Goal: Task Accomplishment & Management: Manage account settings

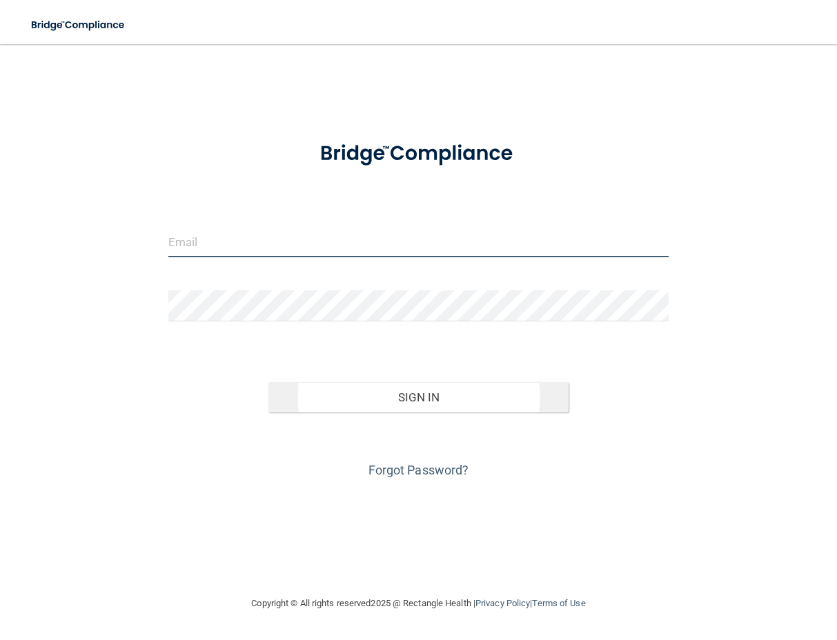
type input "[EMAIL_ADDRESS][DOMAIN_NAME]"
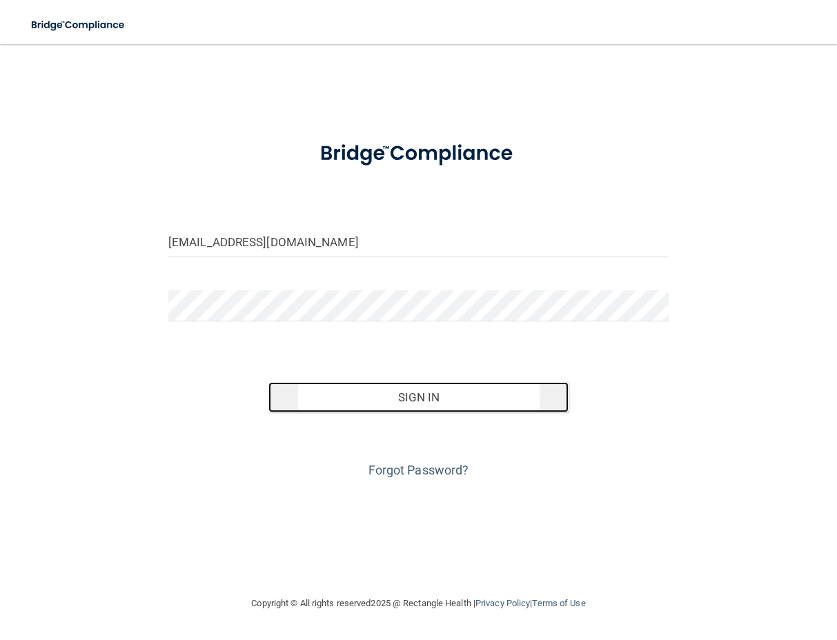
click at [379, 386] on button "Sign In" at bounding box center [418, 397] width 300 height 30
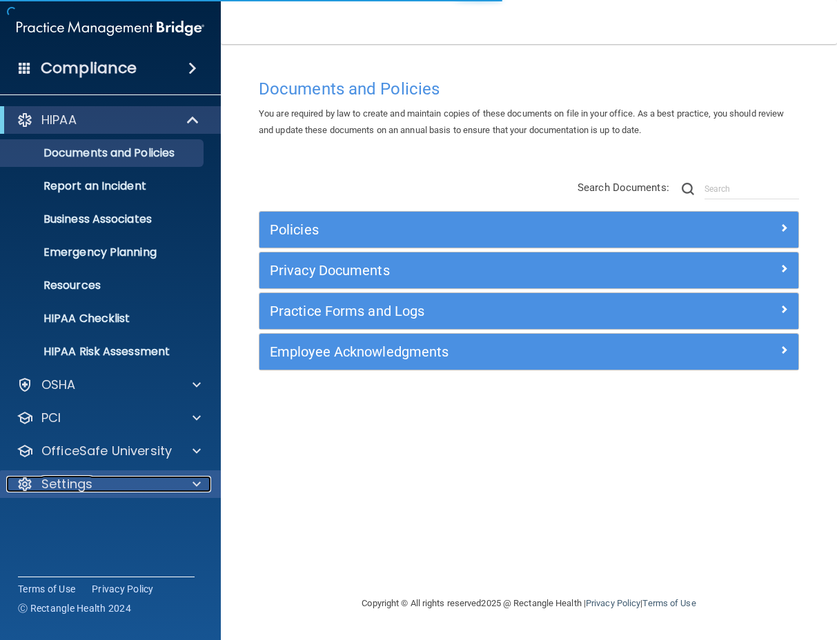
drag, startPoint x: 135, startPoint y: 485, endPoint x: 143, endPoint y: 480, distance: 10.0
click at [135, 485] on div "Settings" at bounding box center [91, 484] width 171 height 17
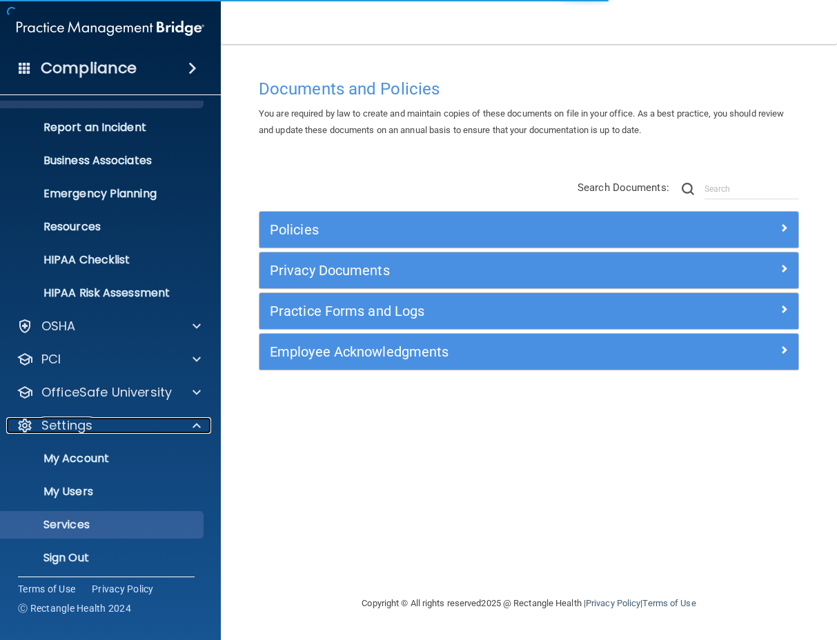
scroll to position [60, 0]
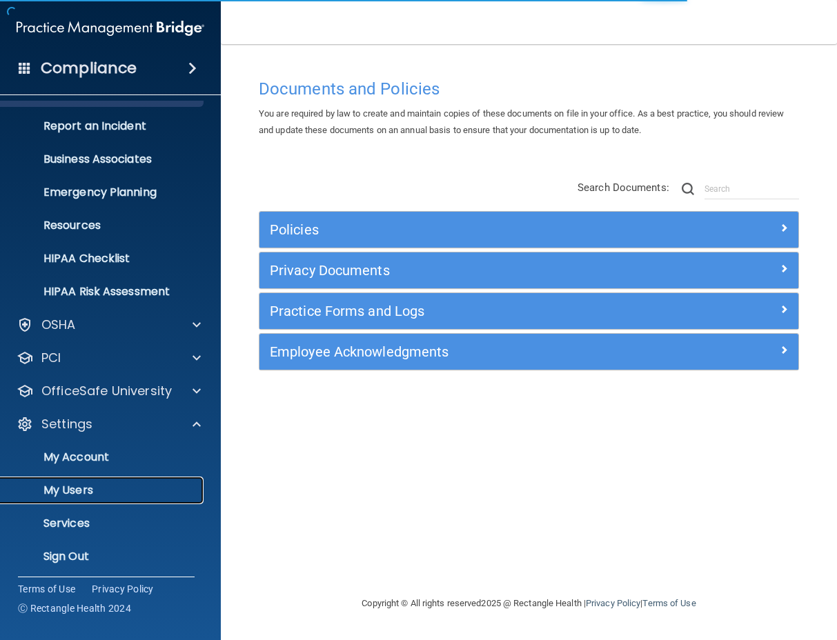
click at [137, 490] on p "My Users" at bounding box center [103, 491] width 188 height 14
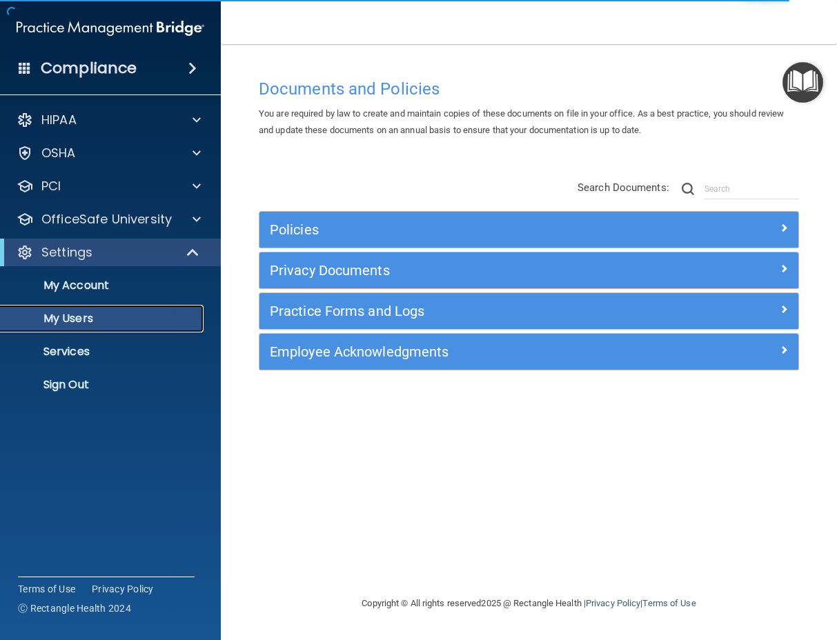
select select "20"
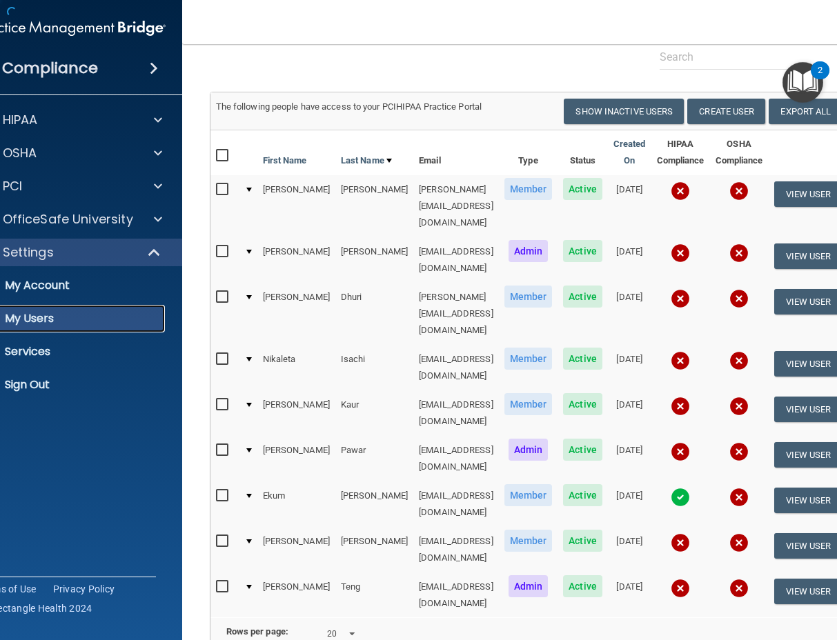
scroll to position [112, 0]
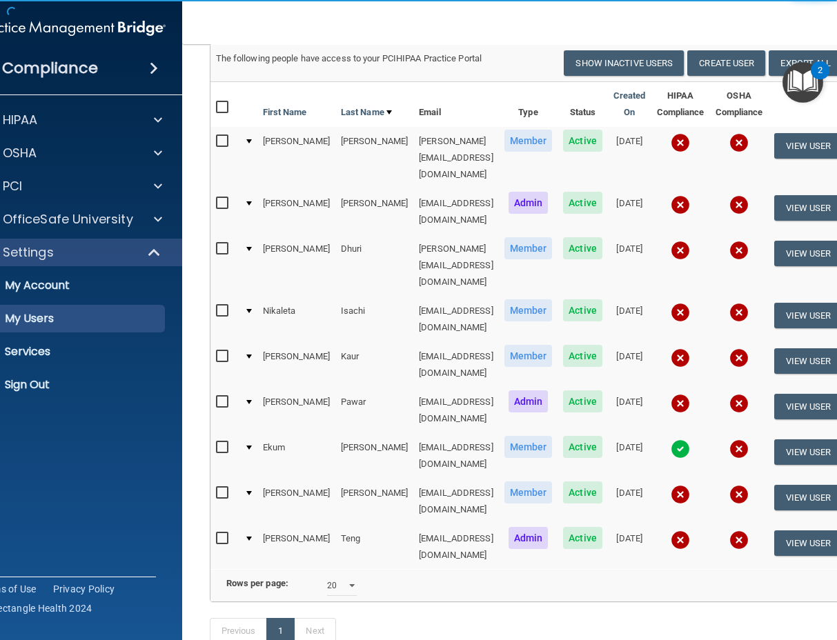
click at [216, 244] on input "checkbox" at bounding box center [224, 249] width 16 height 11
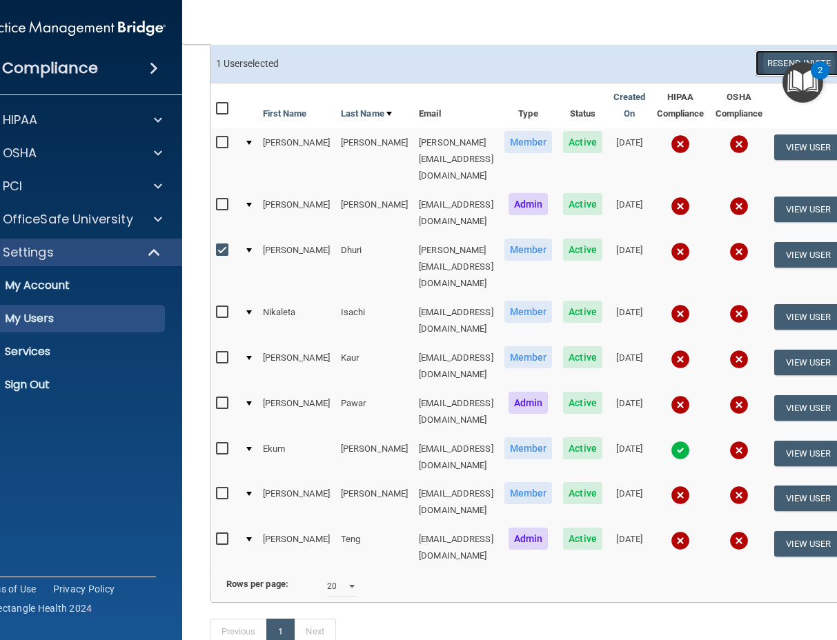
click at [781, 62] on button "Resend Invite" at bounding box center [799, 63] width 86 height 26
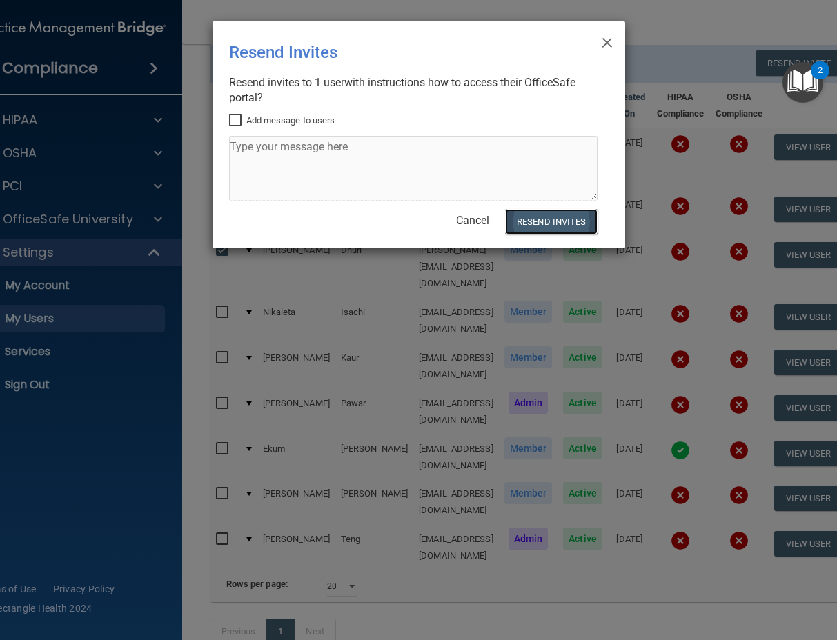
click at [547, 224] on button "Resend Invites" at bounding box center [551, 222] width 92 height 26
click at [605, 46] on span "×" at bounding box center [607, 41] width 12 height 28
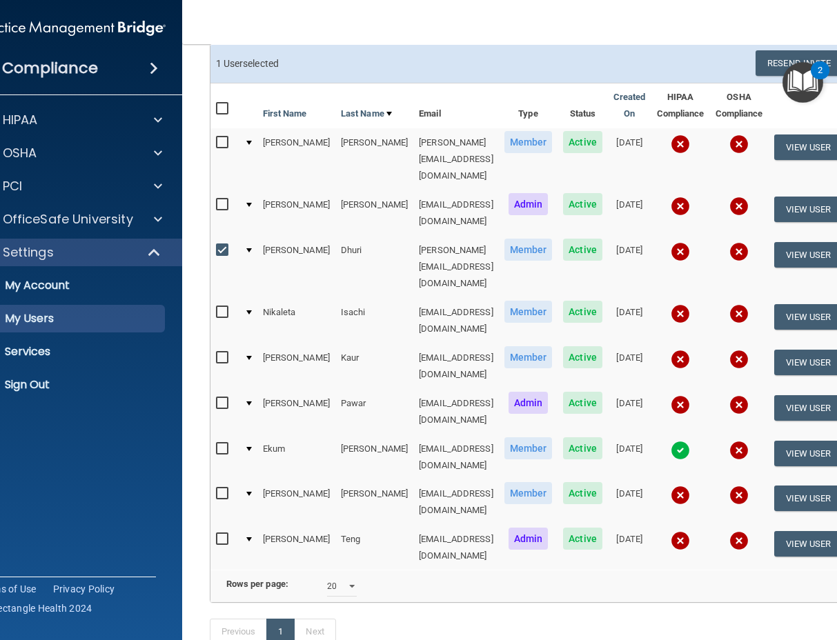
scroll to position [114, 0]
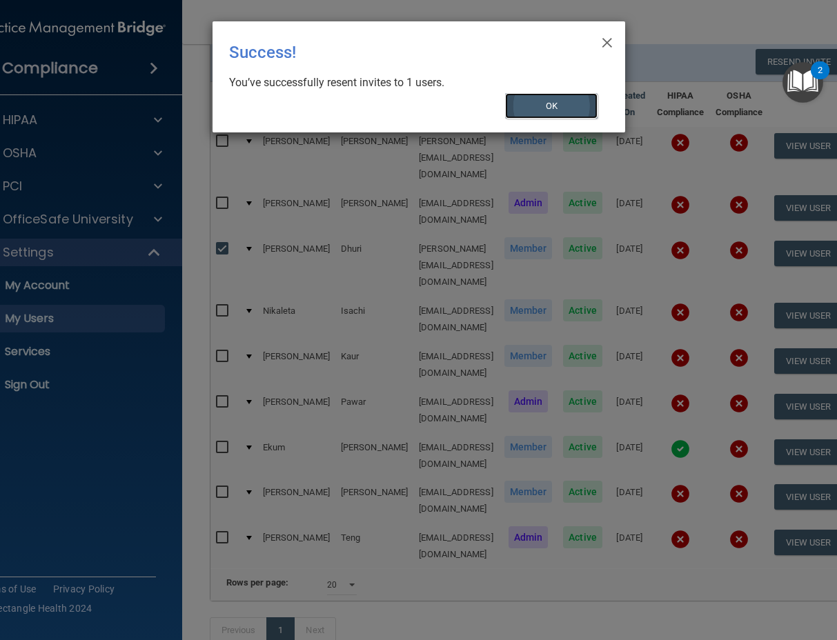
click at [550, 103] on button "OK" at bounding box center [551, 106] width 92 height 26
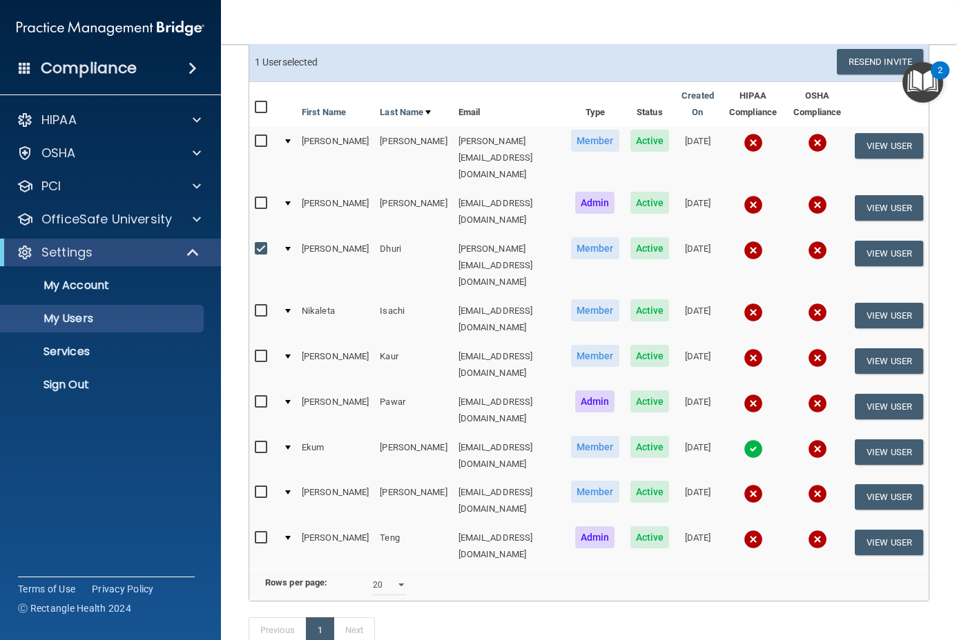
click at [263, 244] on input "checkbox" at bounding box center [263, 249] width 16 height 11
checkbox input "false"
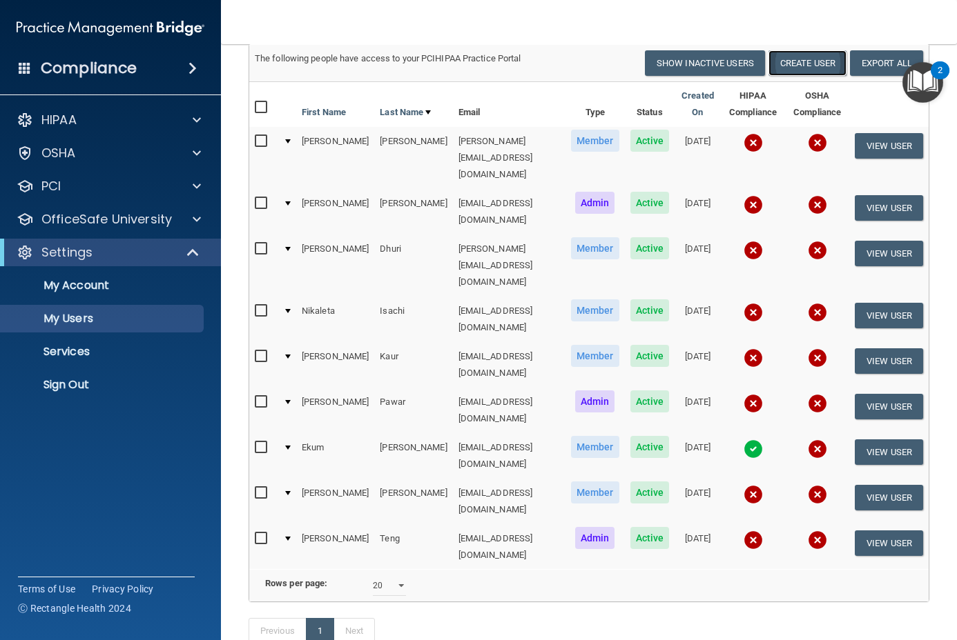
click at [803, 59] on button "Create User" at bounding box center [807, 63] width 78 height 26
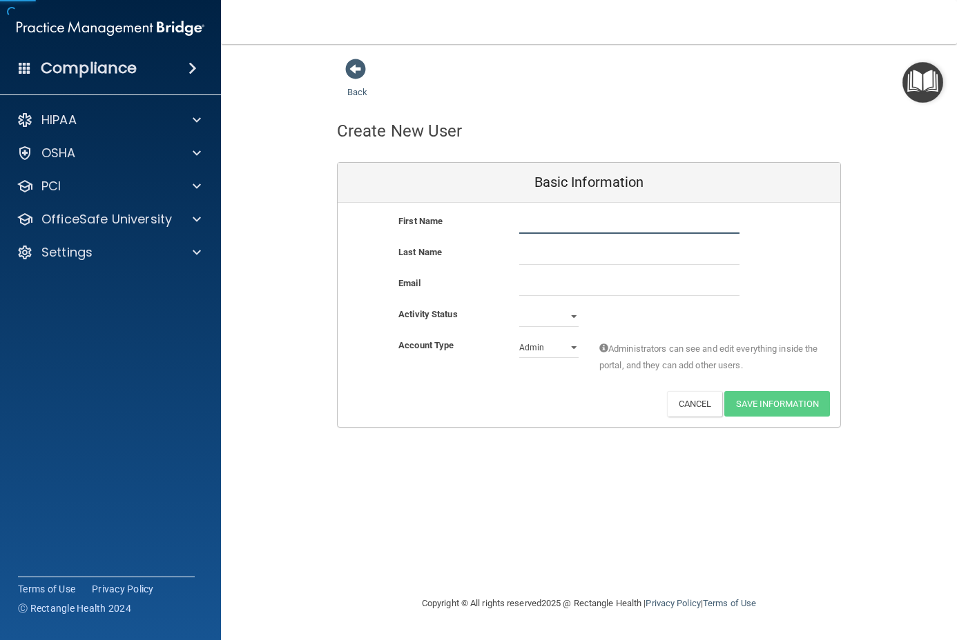
click at [545, 228] on input "text" at bounding box center [629, 223] width 220 height 21
type input "Rheamae"
type input "[PERSON_NAME]"
click at [578, 287] on input "email" at bounding box center [629, 285] width 220 height 21
paste input "[EMAIL_ADDRESS][DOMAIN_NAME]"
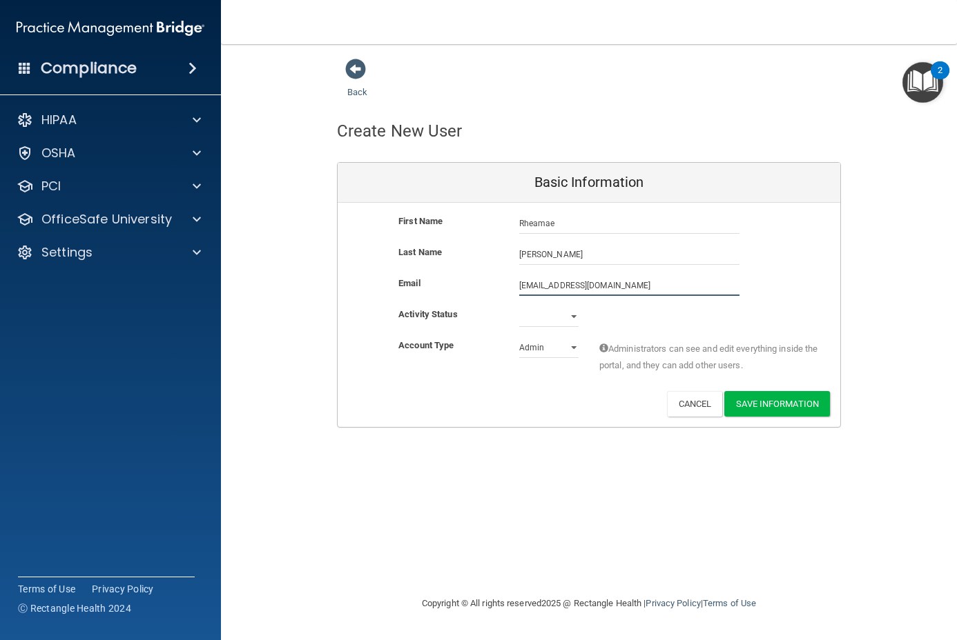
type input "[EMAIL_ADDRESS][DOMAIN_NAME]"
click at [550, 322] on select "Active Inactive" at bounding box center [548, 316] width 59 height 21
select select "active"
click at [551, 350] on select "Admin Member" at bounding box center [548, 347] width 59 height 21
select select "practice_member"
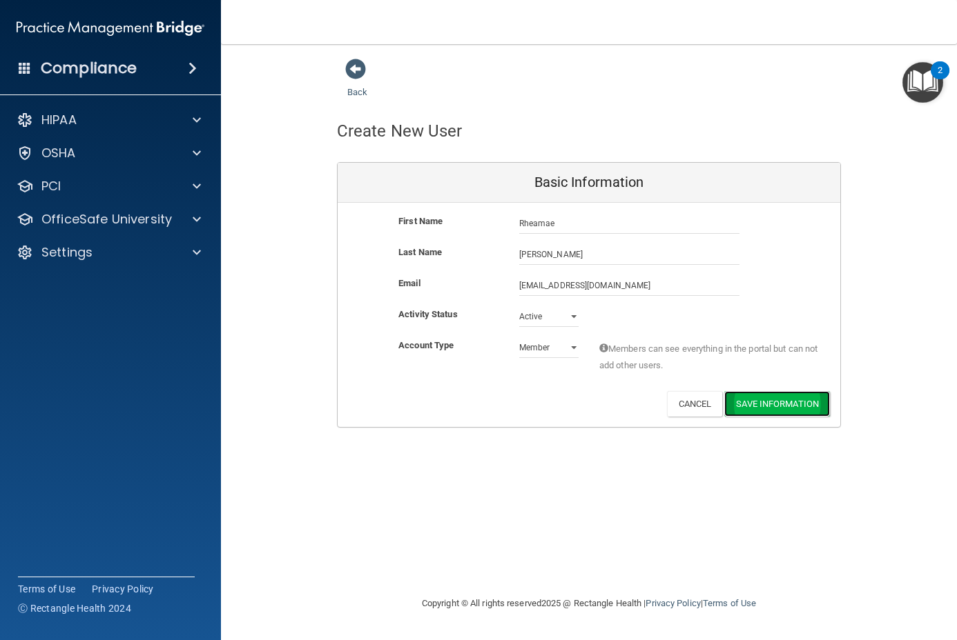
click at [769, 409] on button "Save Information" at bounding box center [777, 404] width 106 height 26
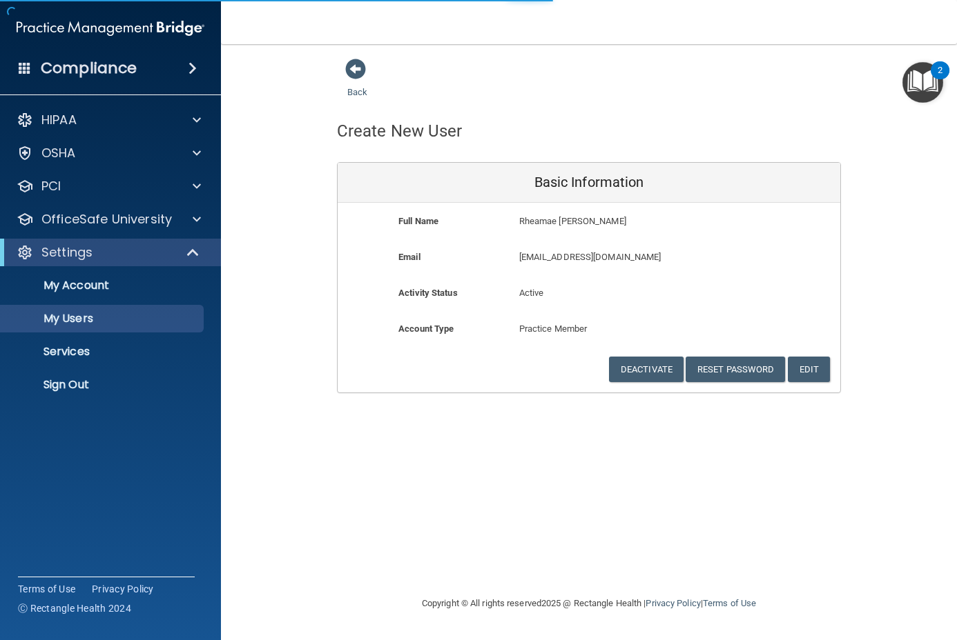
select select "20"
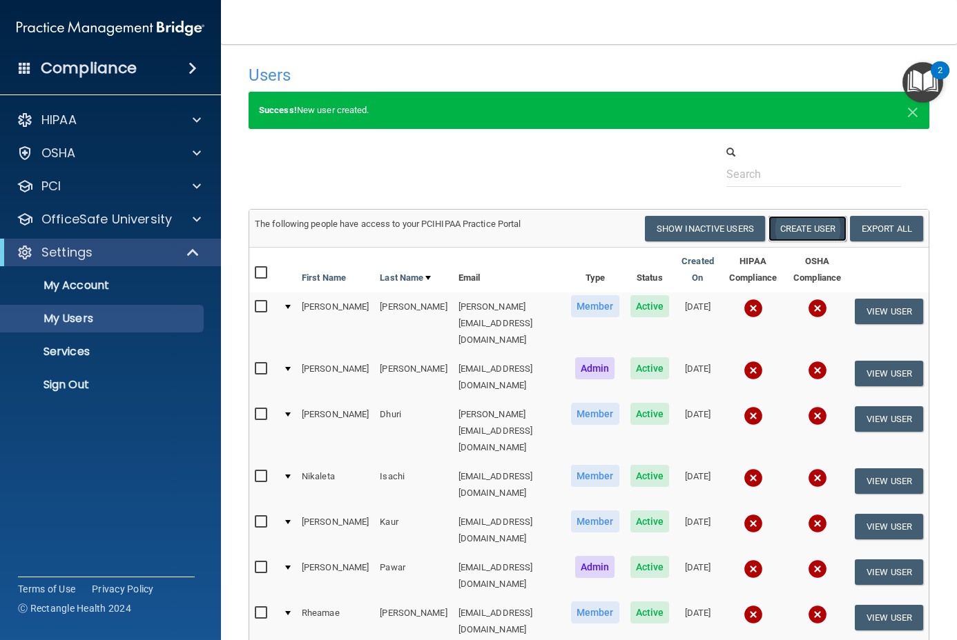
click at [805, 237] on button "Create User" at bounding box center [807, 229] width 78 height 26
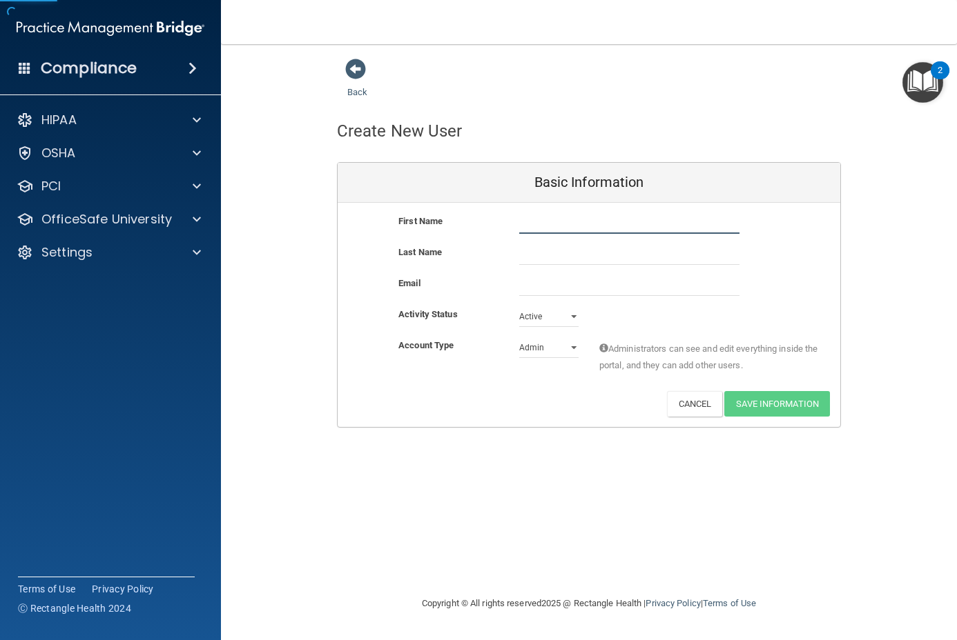
click at [587, 231] on input "text" at bounding box center [629, 223] width 220 height 21
click at [576, 217] on input "text" at bounding box center [629, 223] width 220 height 21
type input "[MEDICAL_DATA]"
click at [549, 255] on input "text" at bounding box center [629, 254] width 220 height 21
paste input "Drokhshan"
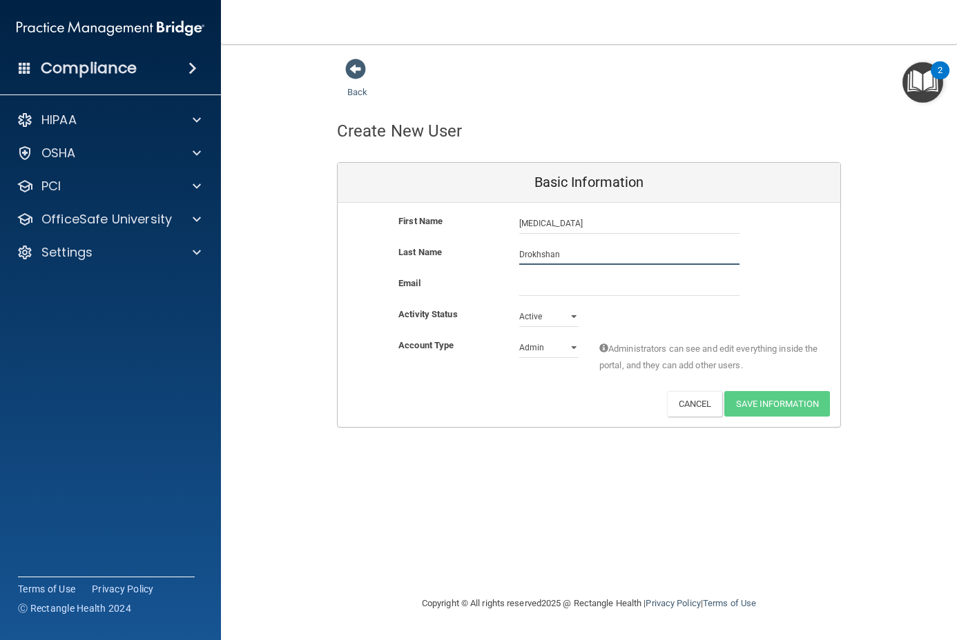
type input "Drokhshan"
click at [545, 283] on input "email" at bounding box center [629, 285] width 220 height 21
click at [539, 320] on select "Active Inactive" at bounding box center [548, 316] width 59 height 21
click at [543, 344] on select "Admin Member" at bounding box center [548, 347] width 59 height 21
select select "practice_member"
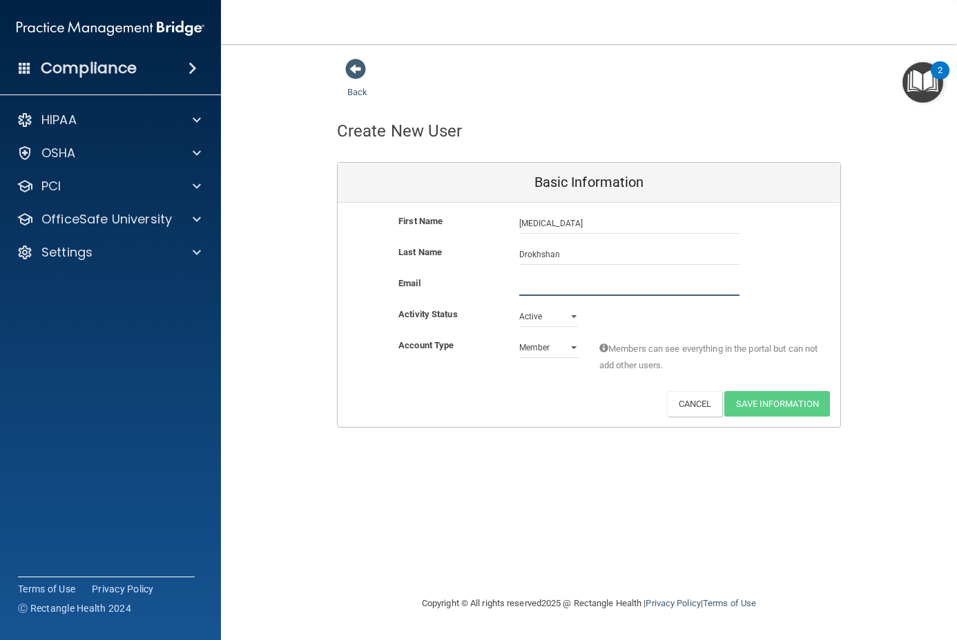
click at [565, 279] on input "email" at bounding box center [629, 285] width 220 height 21
paste input "[EMAIL_ADDRESS][DOMAIN_NAME]"
type input "[EMAIL_ADDRESS][DOMAIN_NAME]"
click at [776, 406] on button "Save Information" at bounding box center [777, 404] width 106 height 26
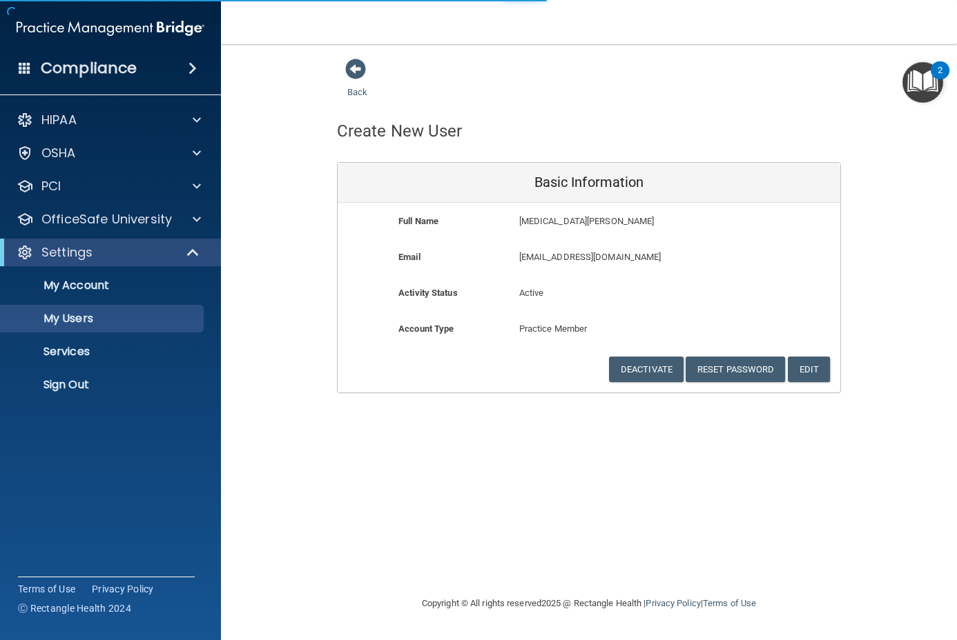
select select "20"
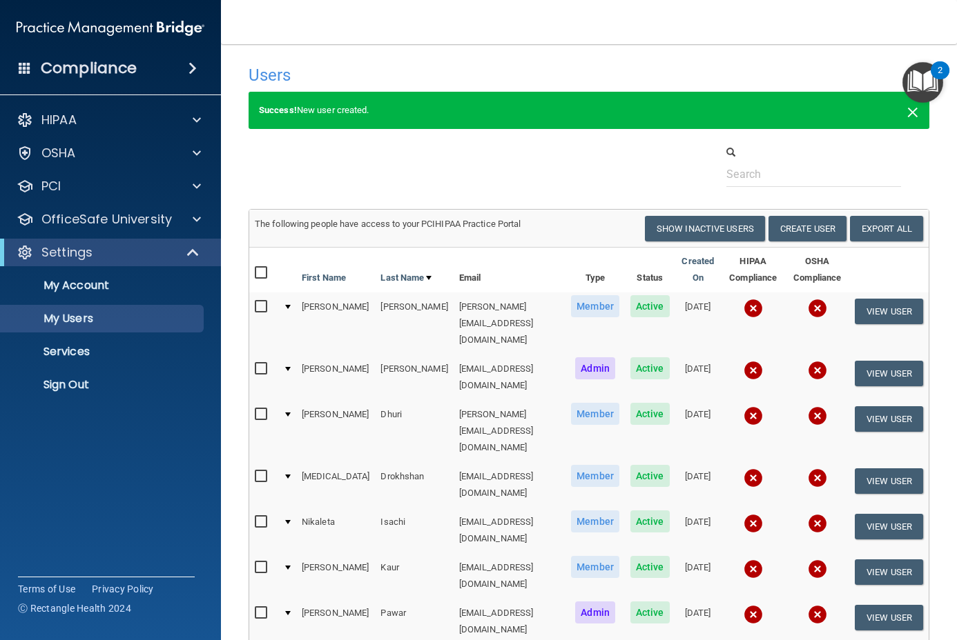
click at [836, 113] on span "×" at bounding box center [912, 111] width 12 height 28
select select "20"
